Goal: Task Accomplishment & Management: Manage account settings

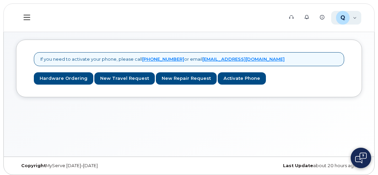
click at [354, 23] on div "Q QTF3974 Employee" at bounding box center [346, 18] width 30 height 14
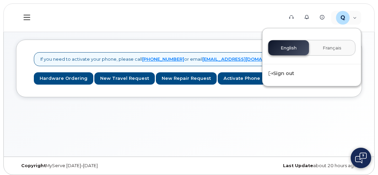
click at [353, 24] on div "Q QTF3974 Employee" at bounding box center [346, 18] width 30 height 14
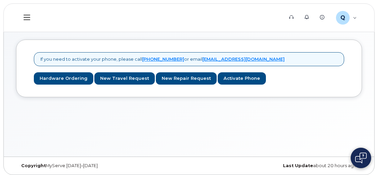
click at [36, 10] on button at bounding box center [27, 18] width 22 height 20
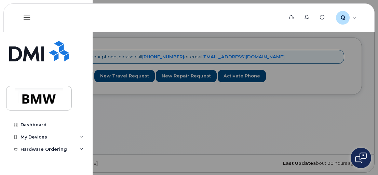
scroll to position [3, 0]
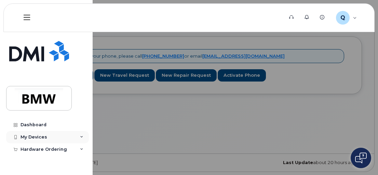
click at [84, 136] on div "My Devices" at bounding box center [47, 137] width 83 height 12
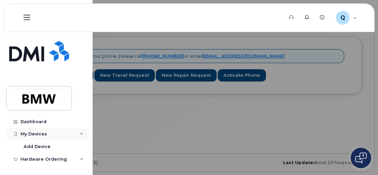
click at [47, 134] on div "My Devices" at bounding box center [47, 134] width 83 height 12
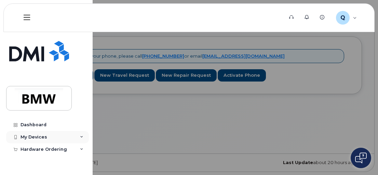
scroll to position [0, 0]
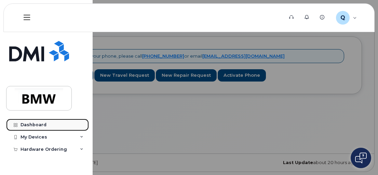
click at [40, 123] on div "Dashboard" at bounding box center [33, 124] width 26 height 5
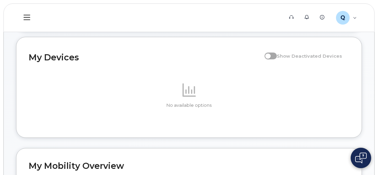
scroll to position [68, 0]
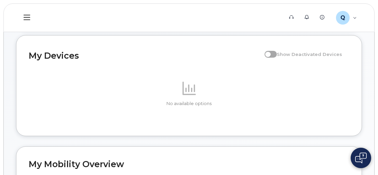
drag, startPoint x: 200, startPoint y: 86, endPoint x: 200, endPoint y: 76, distance: 10.2
click at [201, 80] on div "No available options" at bounding box center [189, 94] width 320 height 60
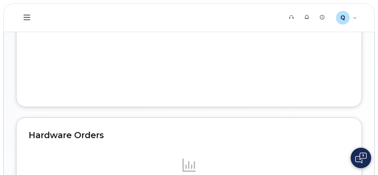
scroll to position [376, 0]
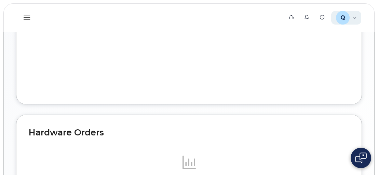
click at [353, 21] on div "Q QTF3974 Employee" at bounding box center [346, 18] width 30 height 14
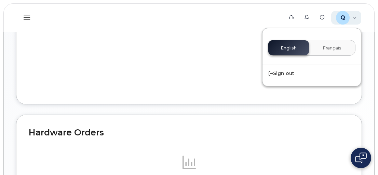
click at [352, 19] on div "Q QTF3974 Employee" at bounding box center [346, 18] width 30 height 14
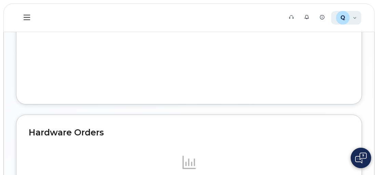
click at [347, 16] on div "Q" at bounding box center [343, 18] width 14 height 14
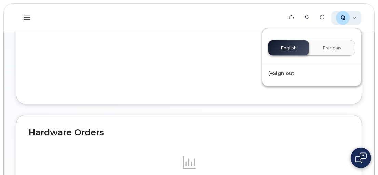
click at [347, 16] on div "Q" at bounding box center [343, 18] width 14 height 14
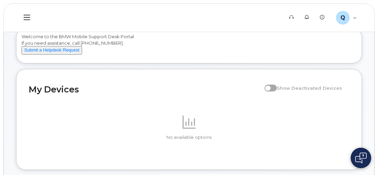
scroll to position [0, 0]
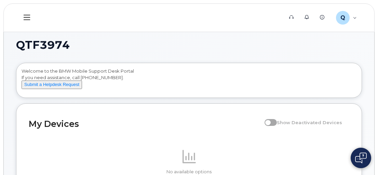
click at [25, 20] on button at bounding box center [27, 18] width 22 height 20
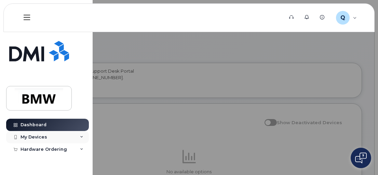
click at [52, 136] on div "My Devices" at bounding box center [47, 137] width 83 height 12
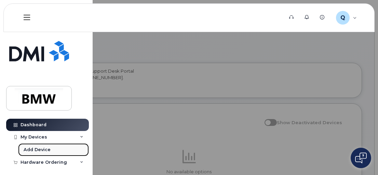
click at [46, 151] on div "Add Device" at bounding box center [37, 150] width 27 height 6
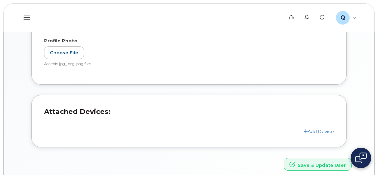
scroll to position [199, 0]
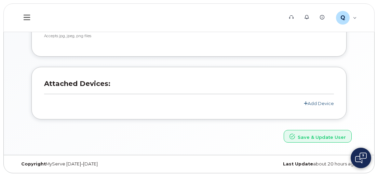
click at [323, 101] on link "Add Device" at bounding box center [319, 103] width 30 height 5
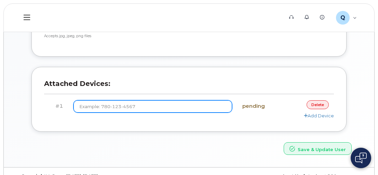
click at [160, 107] on input at bounding box center [152, 106] width 159 height 12
type input "(6"
type input "[PHONE_NUMBER]"
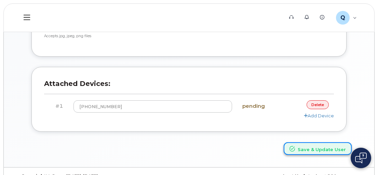
click at [314, 150] on button "Save & Update User" at bounding box center [318, 148] width 68 height 13
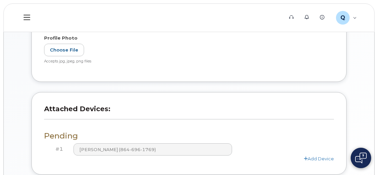
scroll to position [239, 0]
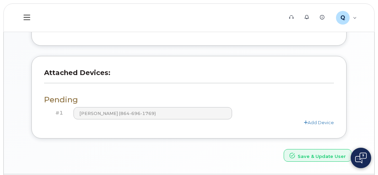
click at [131, 123] on div "Add Device" at bounding box center [189, 123] width 290 height 6
drag, startPoint x: 166, startPoint y: 145, endPoint x: 163, endPoint y: 149, distance: 5.0
click at [165, 147] on div "Attached Devices: Pending #1 [PERSON_NAME] (864-696-1769) Add Device" at bounding box center [188, 102] width 325 height 93
